Goal: Information Seeking & Learning: Learn about a topic

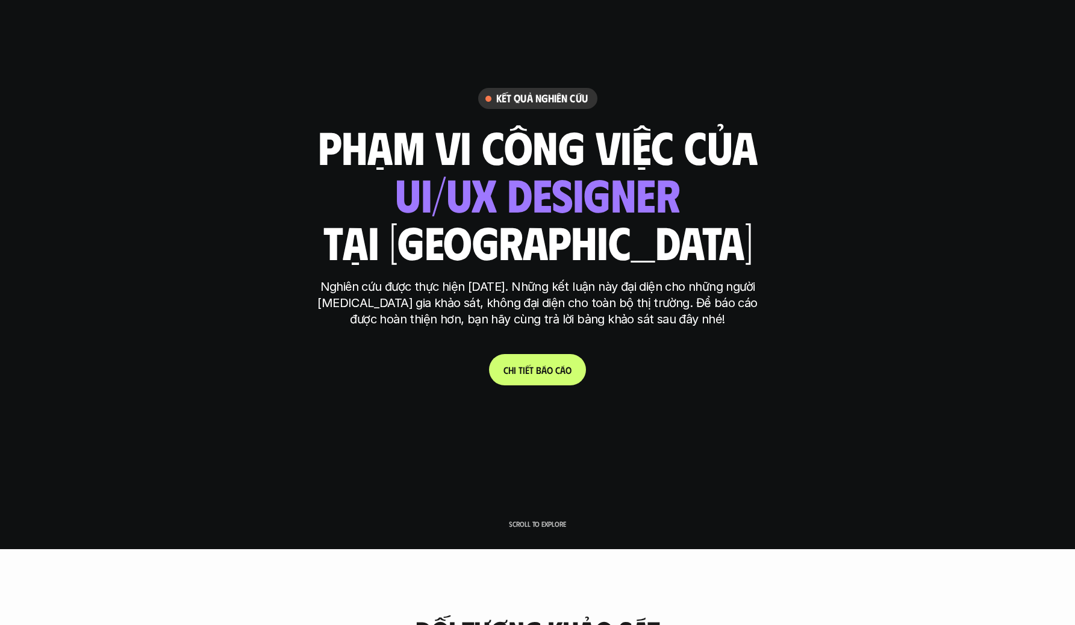
scroll to position [67, 0]
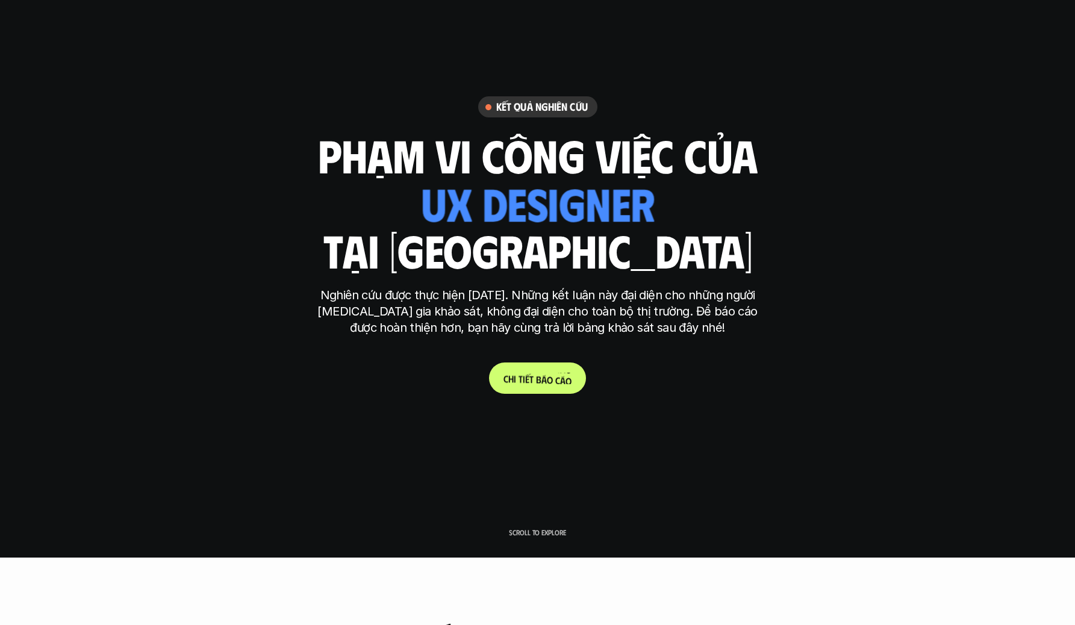
click at [534, 383] on p "C h i t i ế t b á o c á o" at bounding box center [538, 378] width 68 height 11
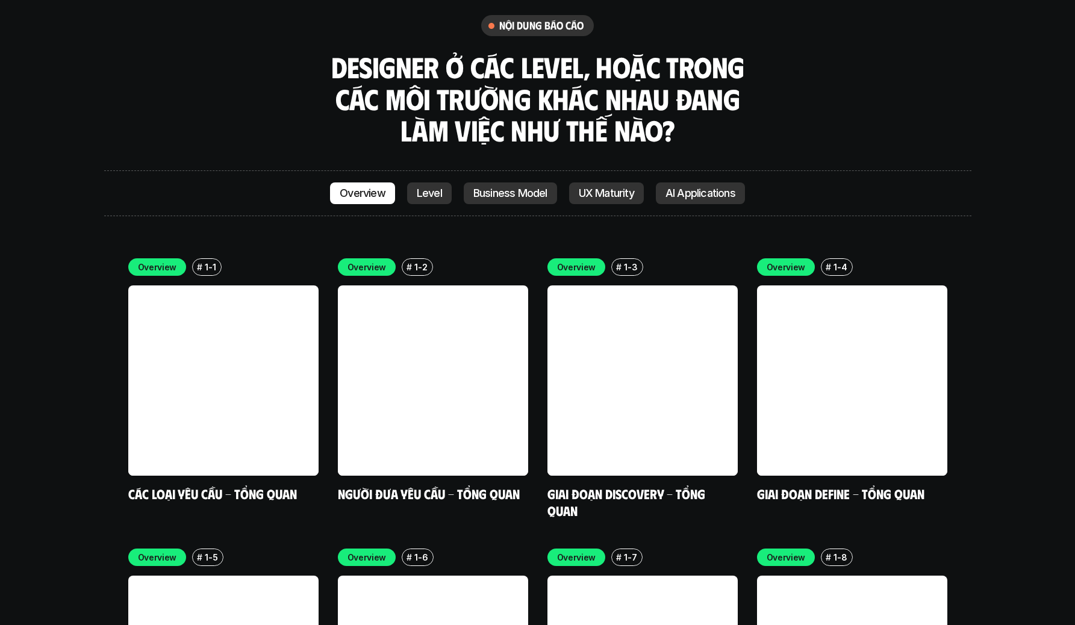
scroll to position [3464, 0]
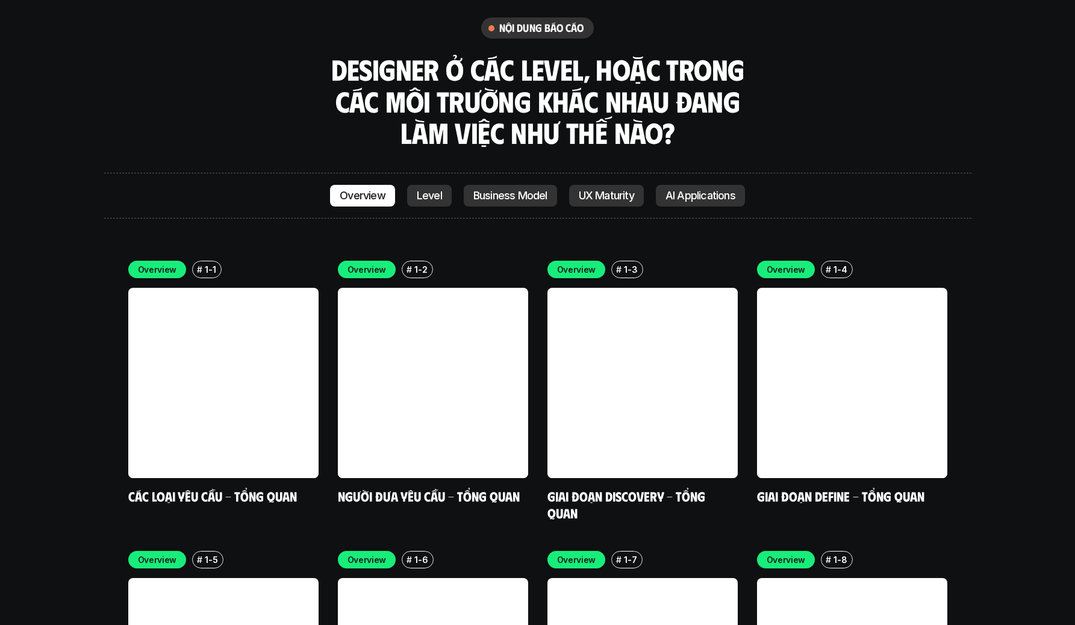
click at [440, 190] on p "Level" at bounding box center [429, 196] width 25 height 12
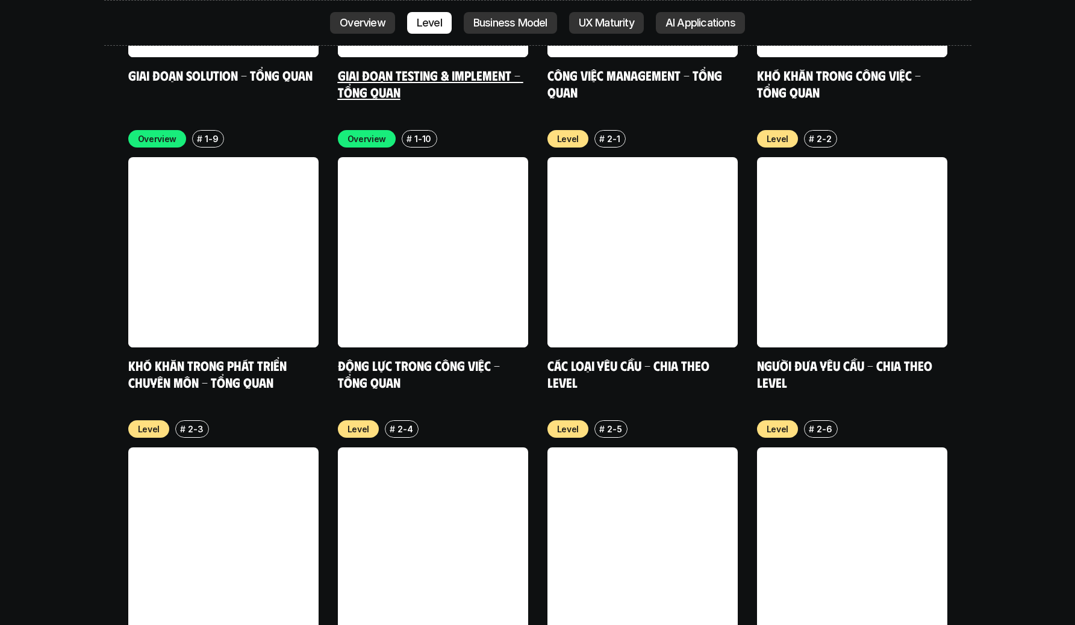
scroll to position [4179, 0]
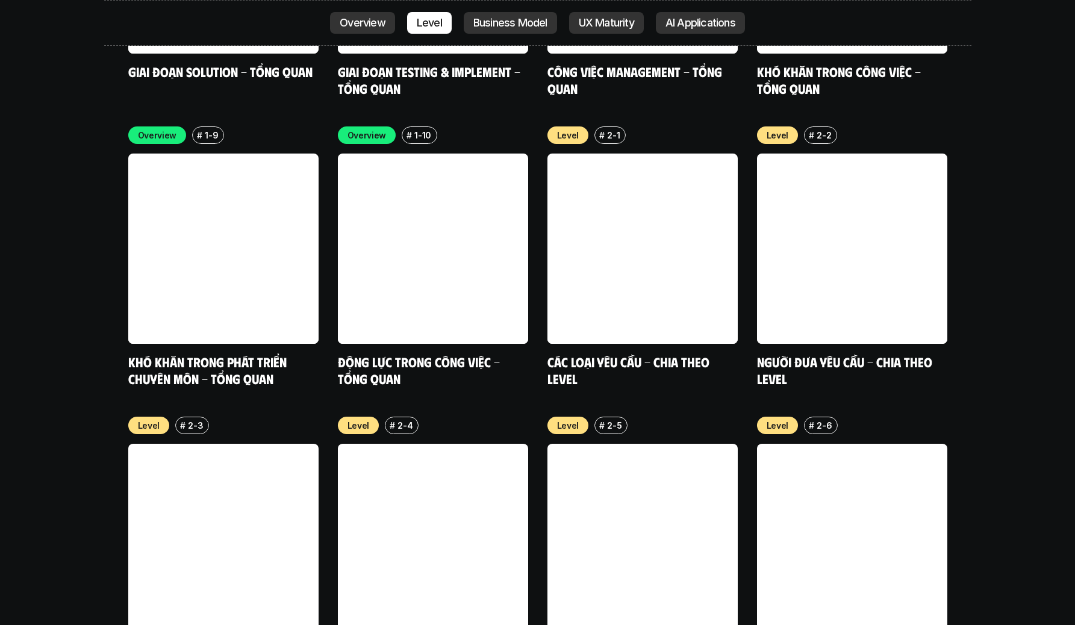
click at [525, 20] on p "Business Model" at bounding box center [510, 23] width 74 height 12
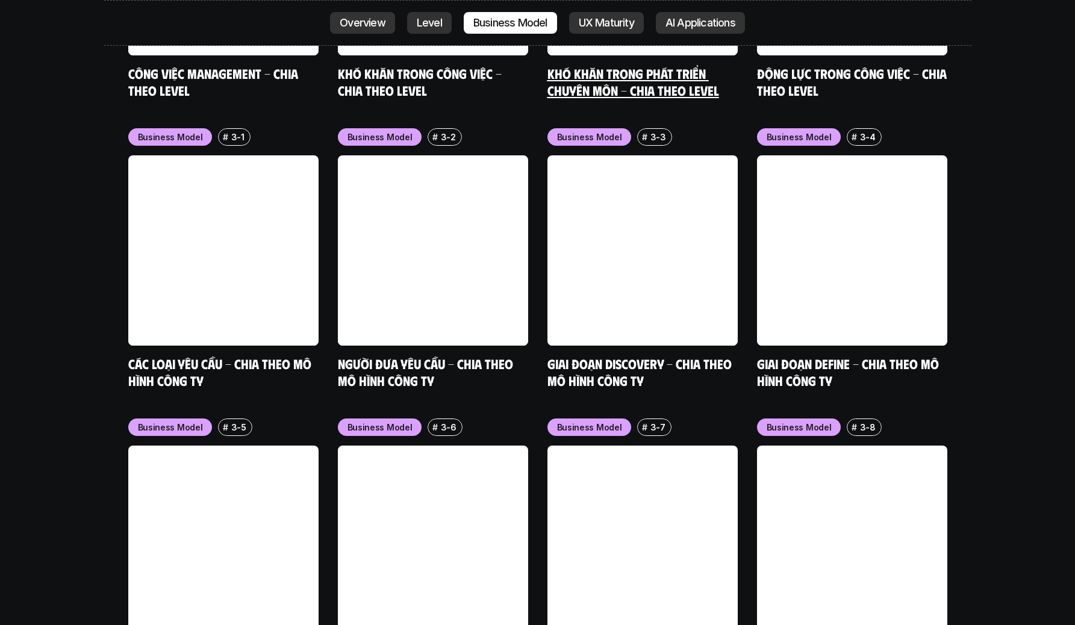
scroll to position [5050, 0]
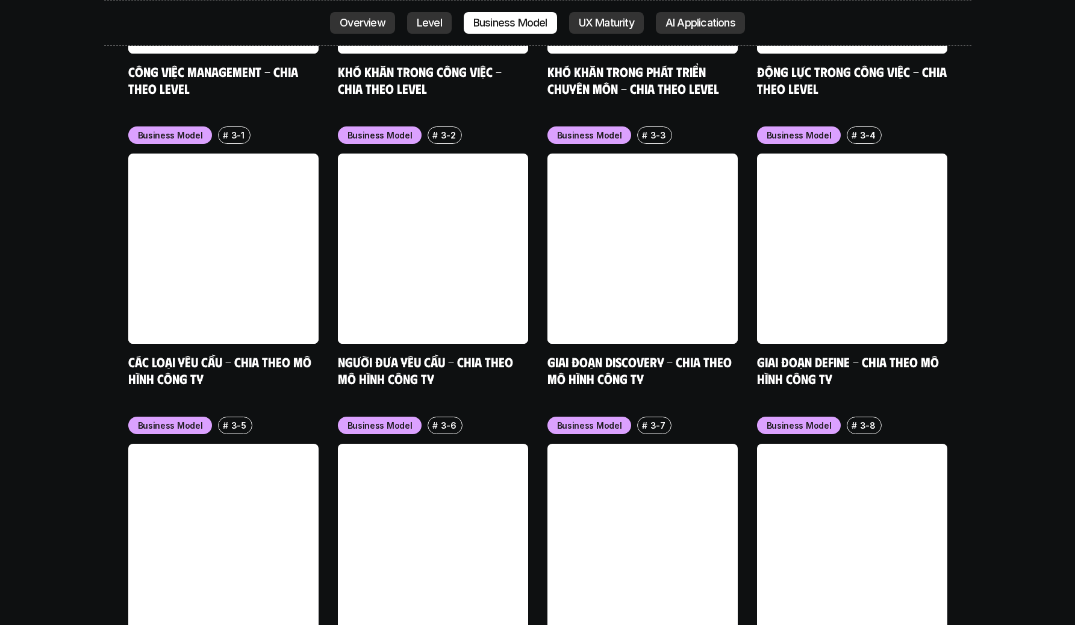
click at [607, 17] on p "UX Maturity" at bounding box center [606, 23] width 55 height 12
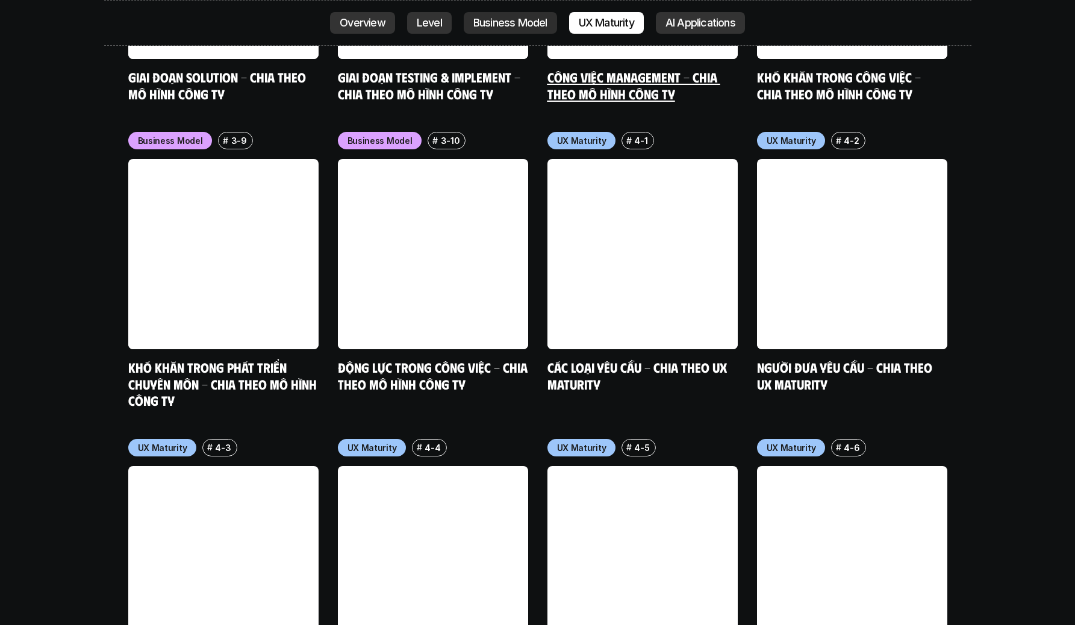
click at [684, 17] on p "AI Applications" at bounding box center [701, 23] width 70 height 12
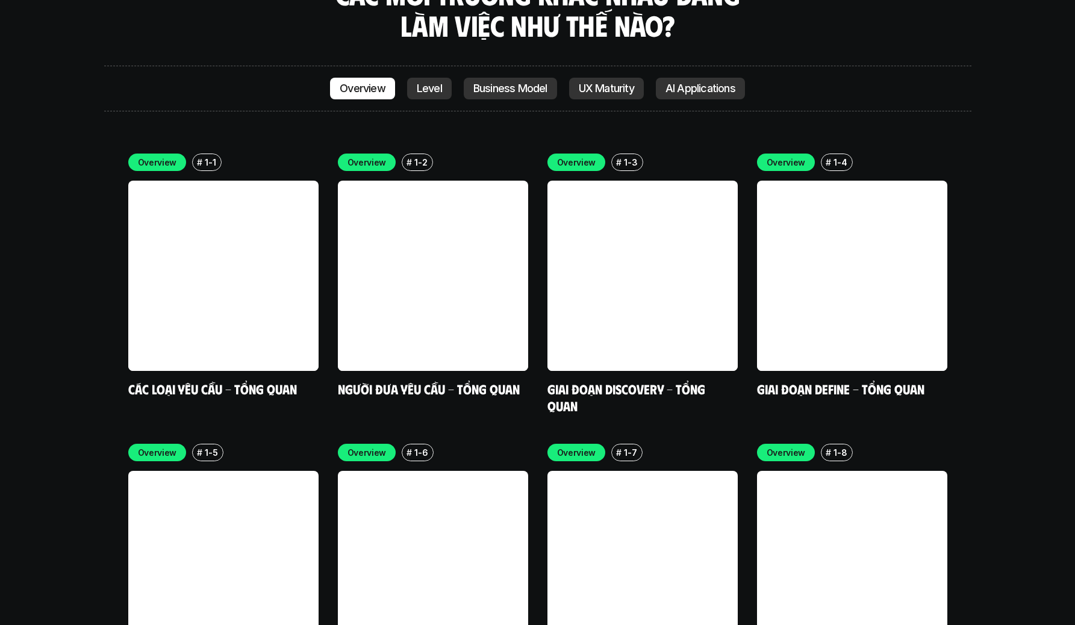
scroll to position [3582, 0]
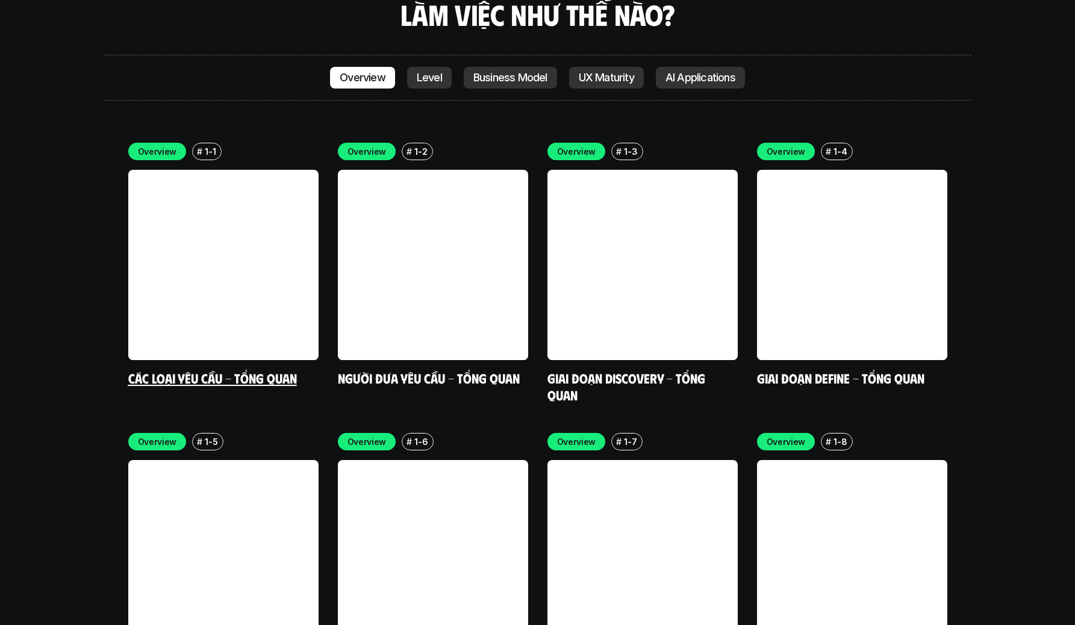
click at [263, 220] on link at bounding box center [223, 265] width 190 height 190
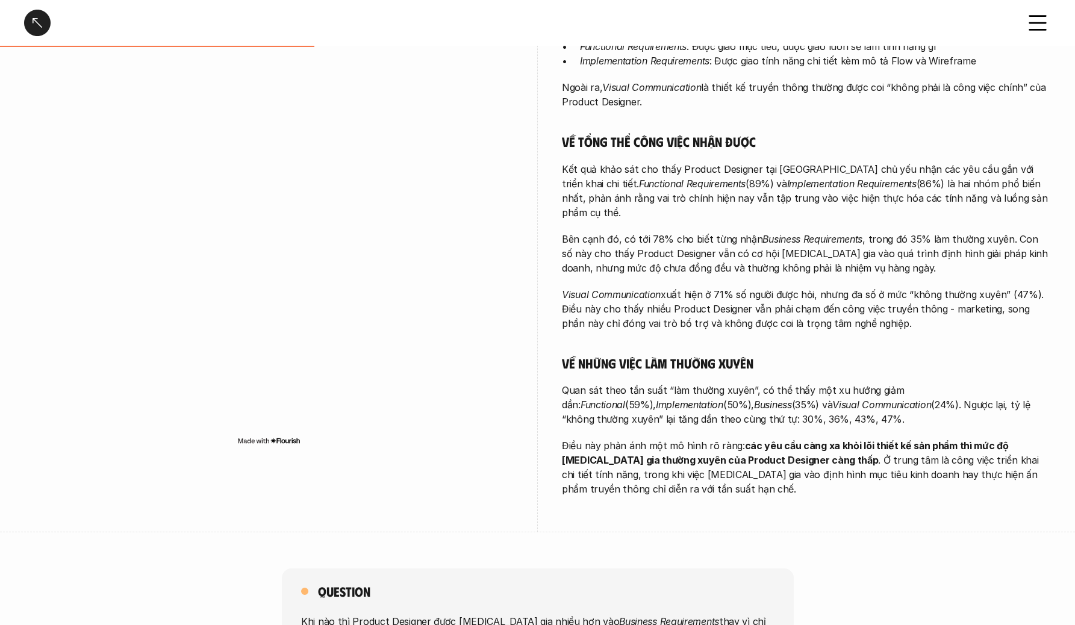
scroll to position [361, 0]
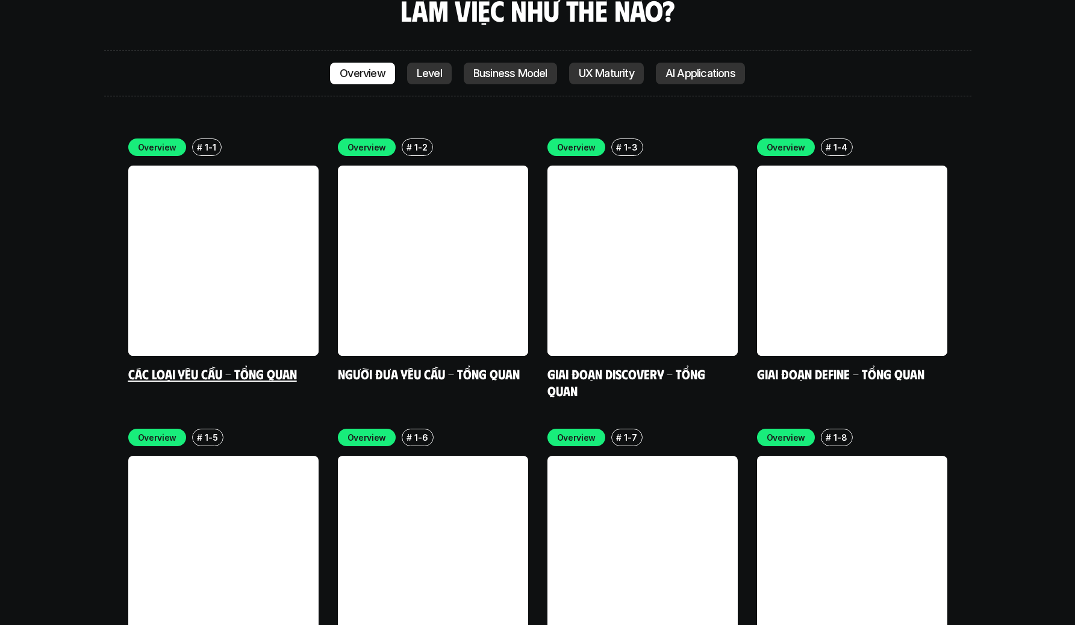
scroll to position [3596, 0]
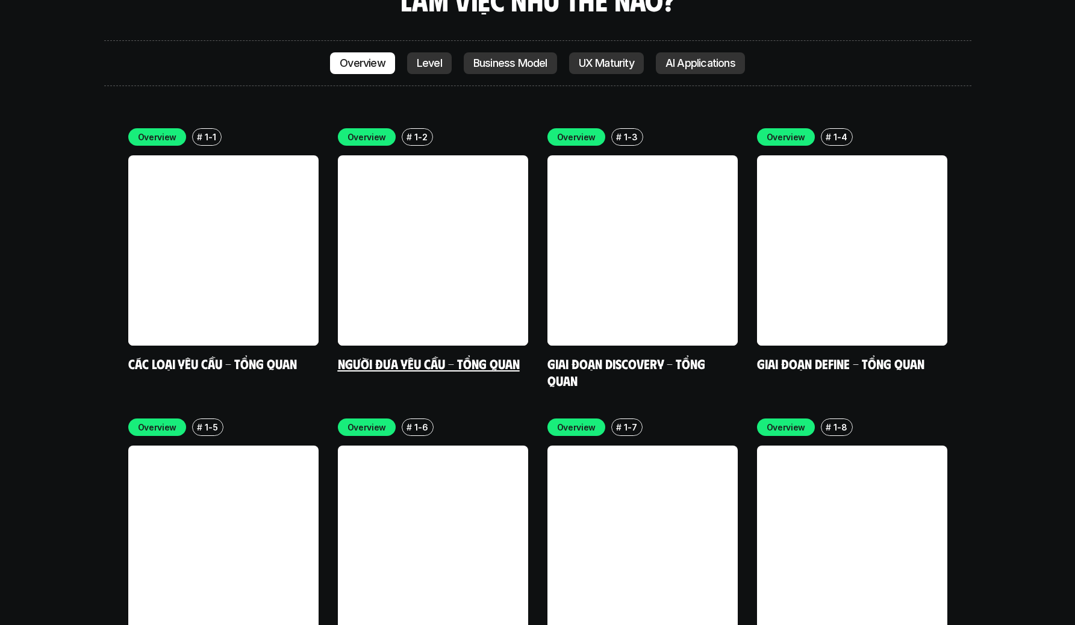
click at [513, 355] on link "Người đưa yêu cầu - Tổng quan" at bounding box center [429, 363] width 182 height 16
click at [656, 155] on link at bounding box center [643, 250] width 190 height 190
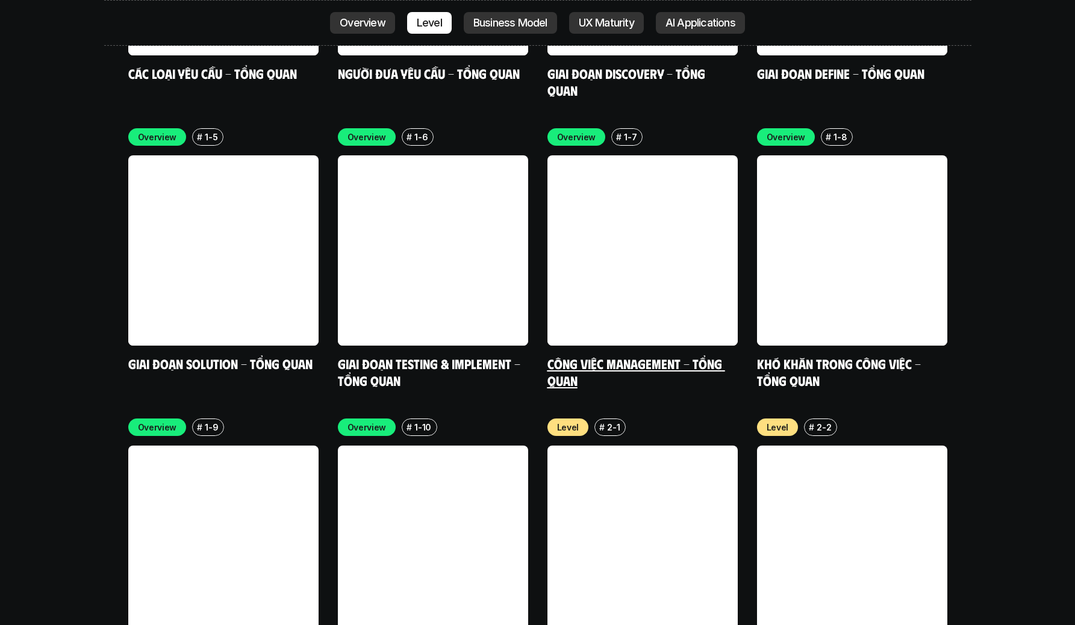
scroll to position [3886, 0]
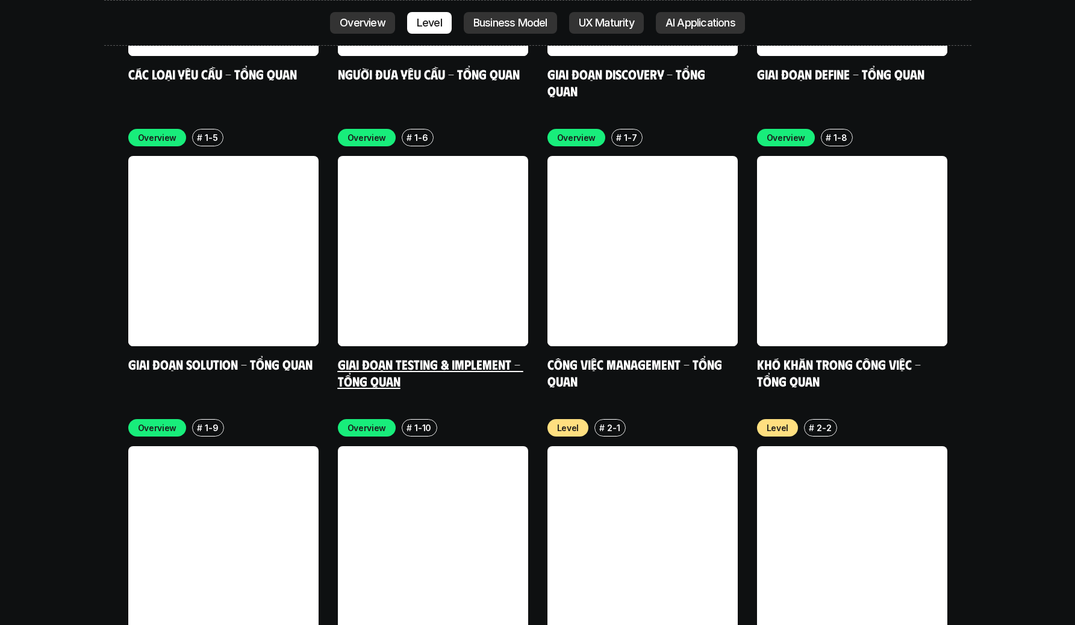
click at [481, 356] on h5 "Giai đoạn Testing & Implement - Tổng quan" at bounding box center [433, 372] width 190 height 33
click at [607, 356] on h5 "Công việc Management - Tổng quan" at bounding box center [643, 372] width 190 height 33
click at [576, 356] on link "Công việc Management - Tổng quan" at bounding box center [637, 372] width 178 height 33
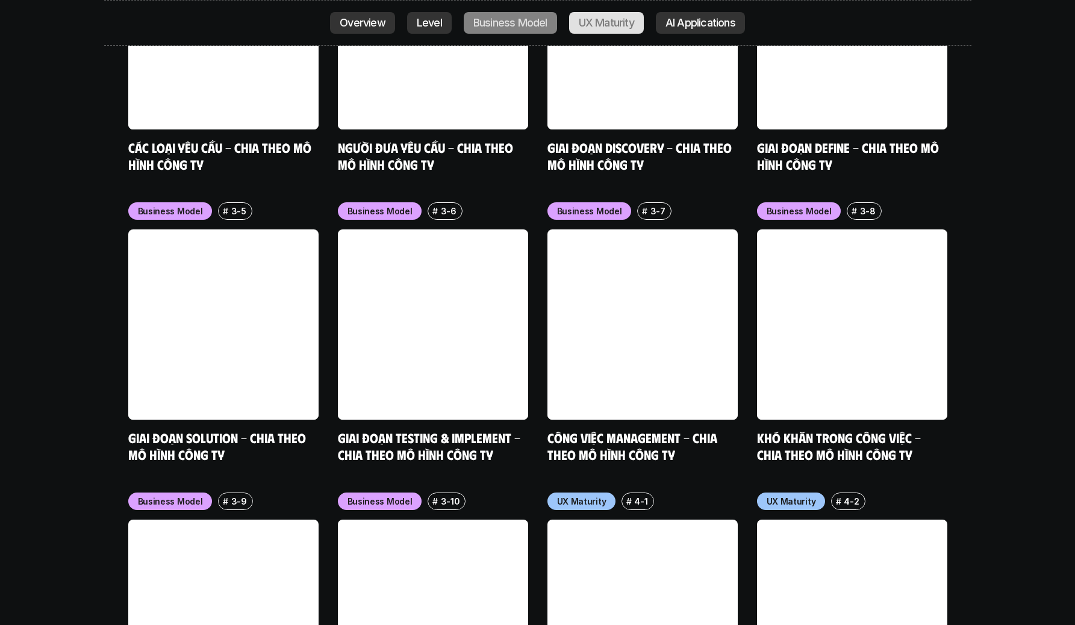
scroll to position [5247, 0]
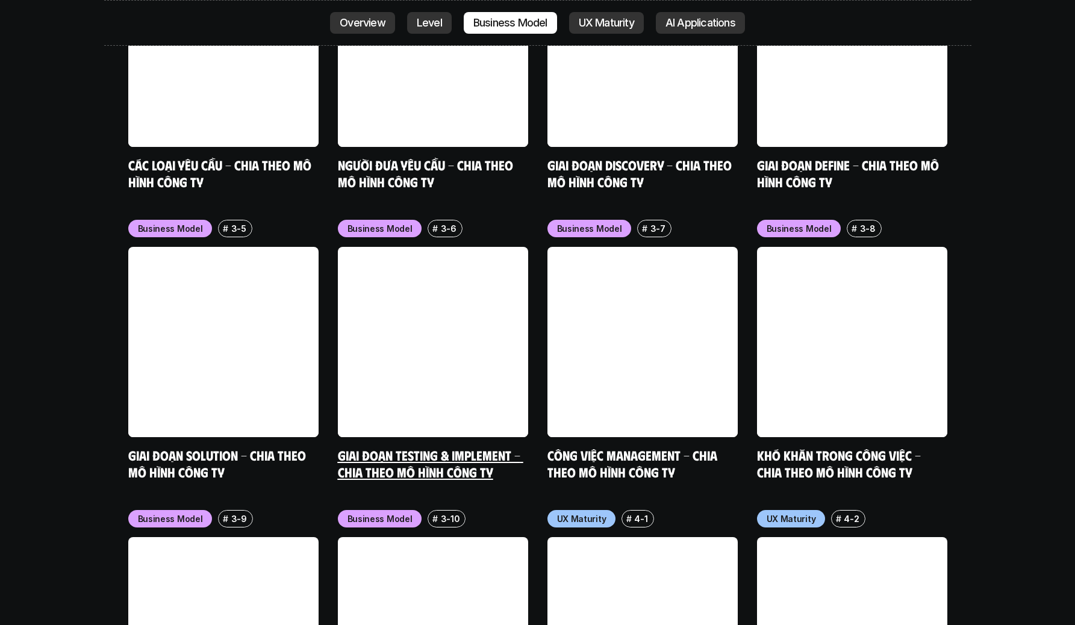
click at [449, 447] on link "Giai đoạn Testing & Implement - Chia theo mô hình công ty" at bounding box center [431, 463] width 186 height 33
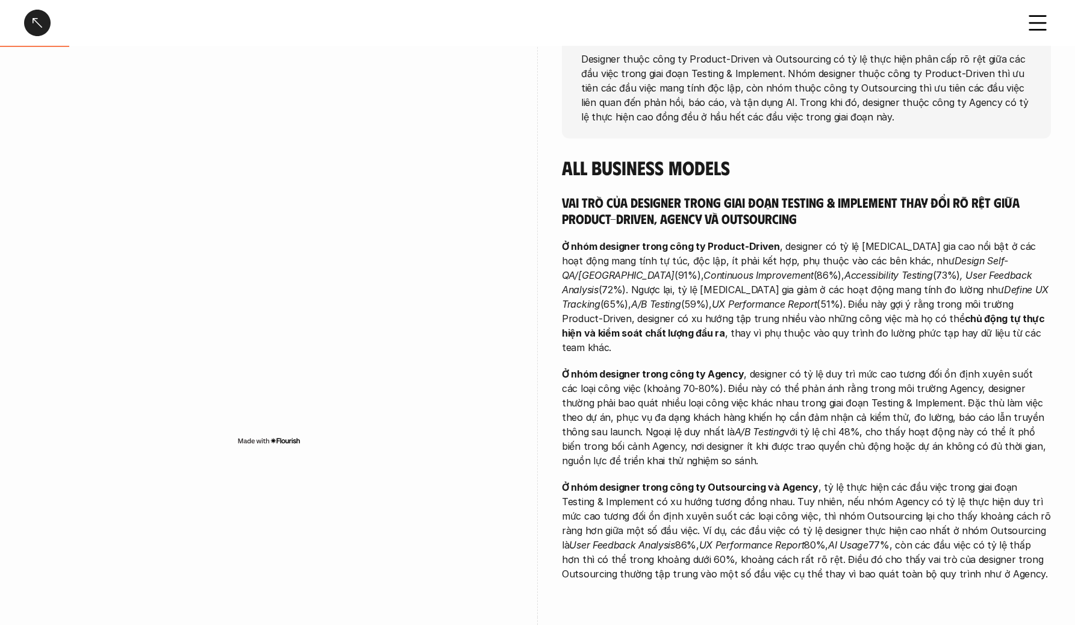
scroll to position [216, 0]
click at [931, 157] on h4 "All Business models" at bounding box center [806, 166] width 489 height 23
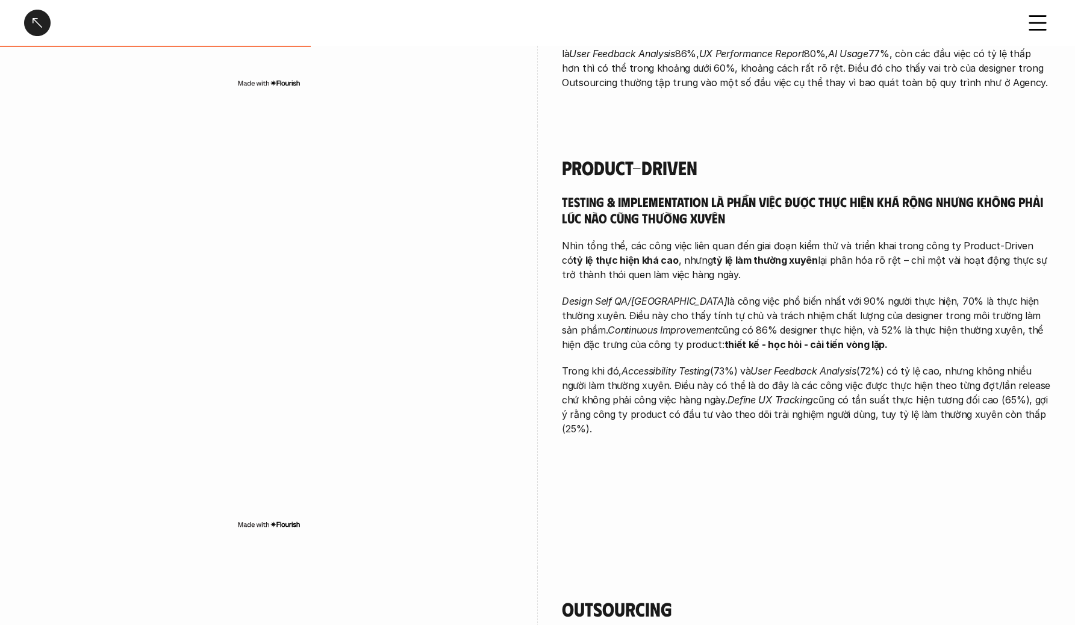
scroll to position [737, 0]
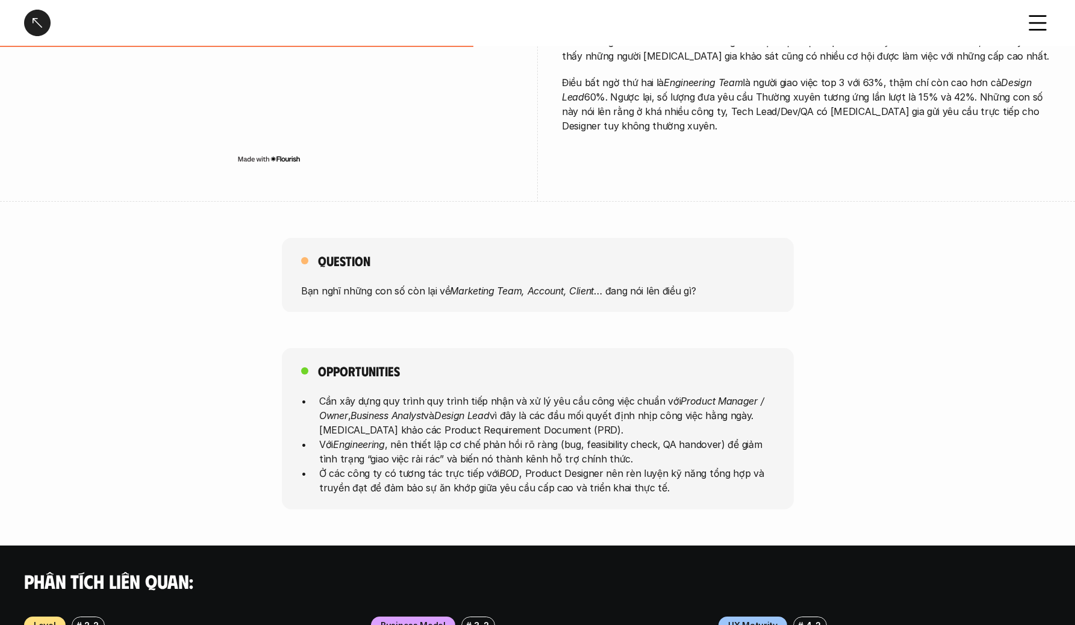
scroll to position [487, 0]
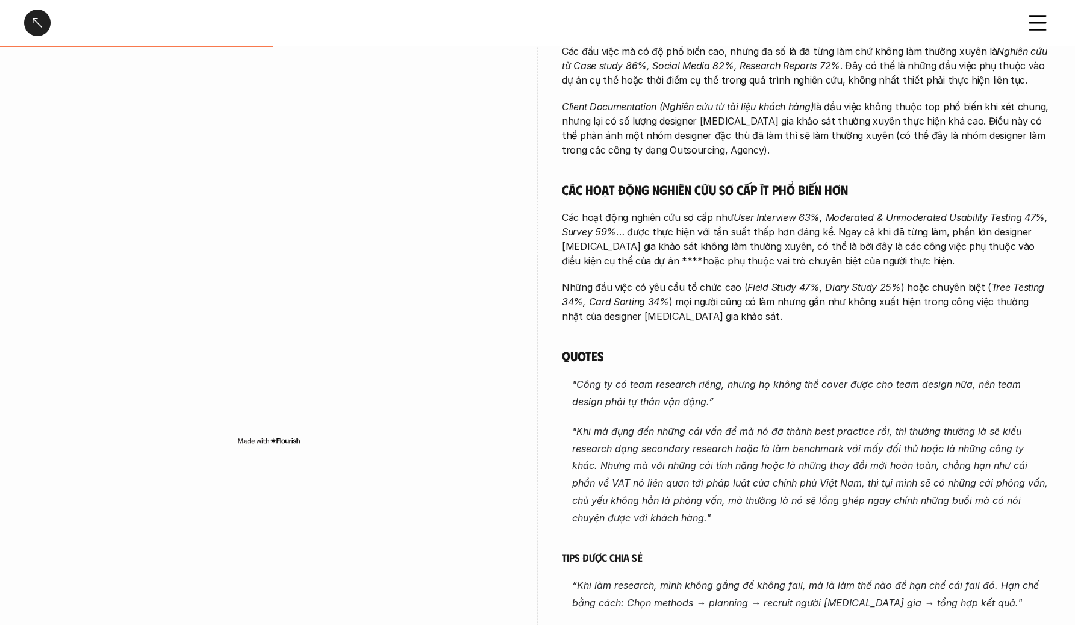
scroll to position [398, 0]
